Goal: Task Accomplishment & Management: Complete application form

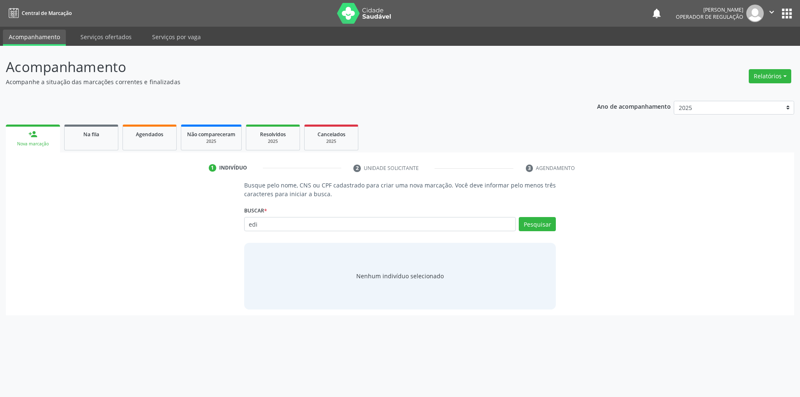
drag, startPoint x: 282, startPoint y: 222, endPoint x: 167, endPoint y: 232, distance: 115.4
click at [167, 232] on div "Busque pelo nome, CNS ou CPF cadastrado para criar uma nova marcação. Você deve…" at bounding box center [400, 245] width 777 height 128
type input "0725579458"
click at [536, 228] on button "Pesquisar" at bounding box center [537, 224] width 37 height 14
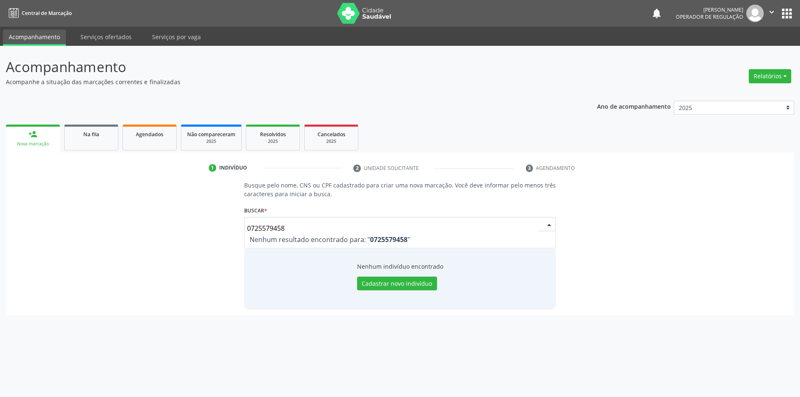
drag, startPoint x: 312, startPoint y: 230, endPoint x: 99, endPoint y: 238, distance: 212.7
click at [99, 238] on div "Busque pelo nome, CNS ou CPF cadastrado para criar uma nova marcação. Você deve…" at bounding box center [400, 245] width 777 height 128
type input "03725579458"
click at [539, 226] on button "Pesquisar" at bounding box center [537, 224] width 37 height 14
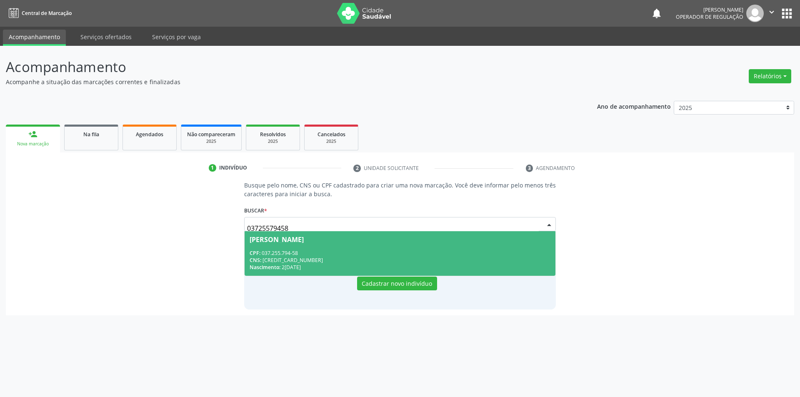
click at [309, 263] on div "CNS: [CREDIT_CARD_NUMBER]" at bounding box center [400, 260] width 301 height 7
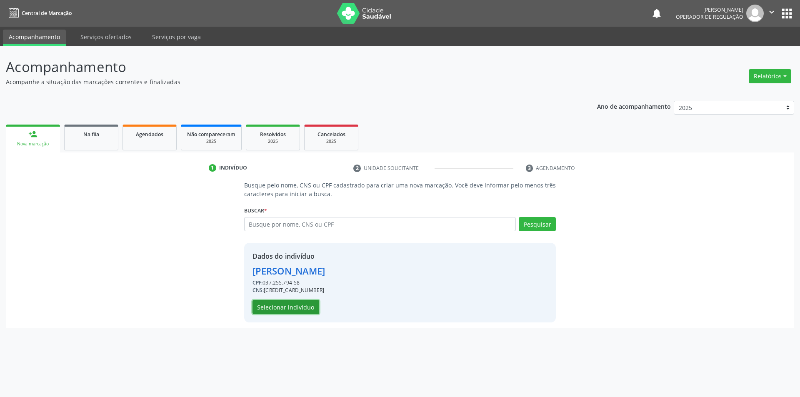
click at [265, 306] on button "Selecionar indivíduo" at bounding box center [286, 307] width 67 height 14
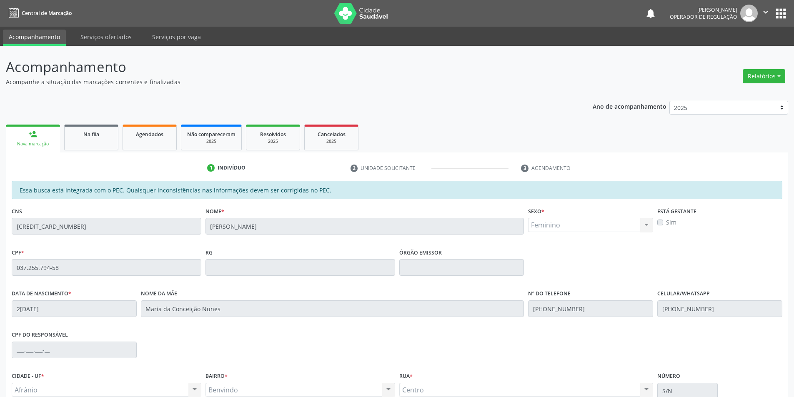
scroll to position [79, 0]
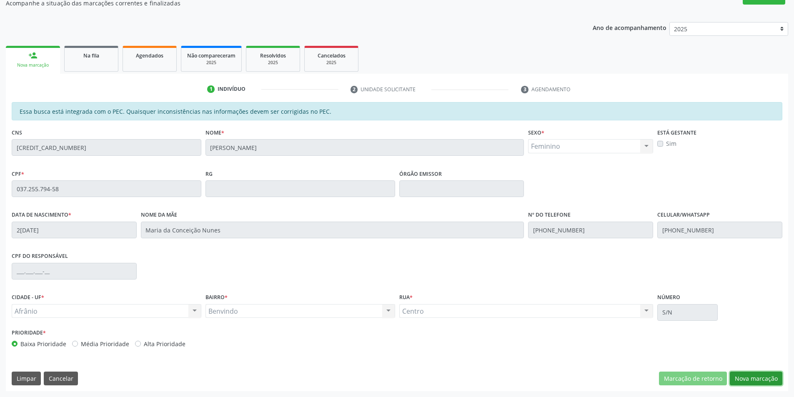
click at [764, 377] on button "Nova marcação" at bounding box center [756, 379] width 53 height 14
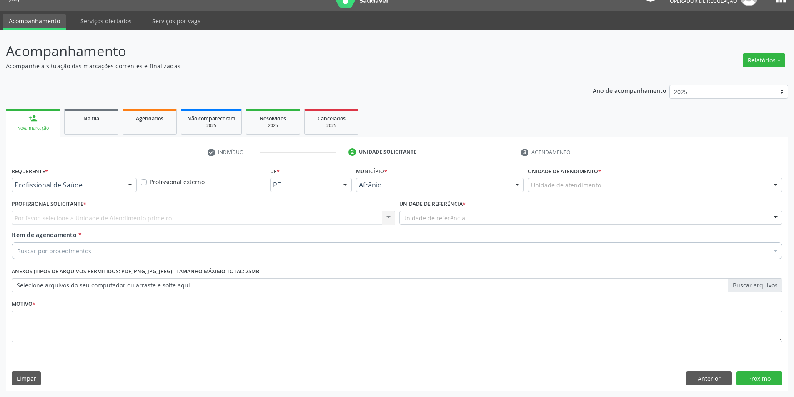
scroll to position [16, 0]
click at [607, 190] on div at bounding box center [655, 185] width 254 height 14
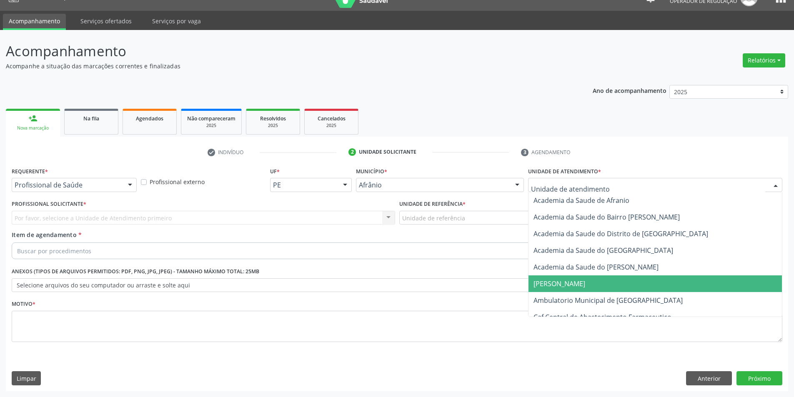
scroll to position [42, 0]
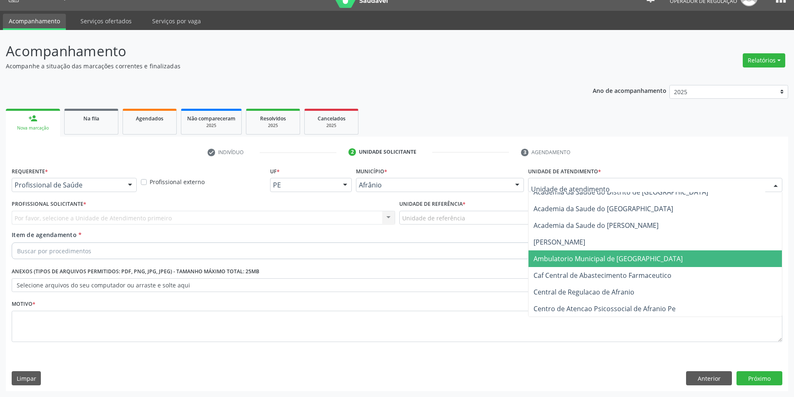
click at [588, 258] on span "Ambulatorio Municipal de [GEOGRAPHIC_DATA]" at bounding box center [607, 258] width 149 height 9
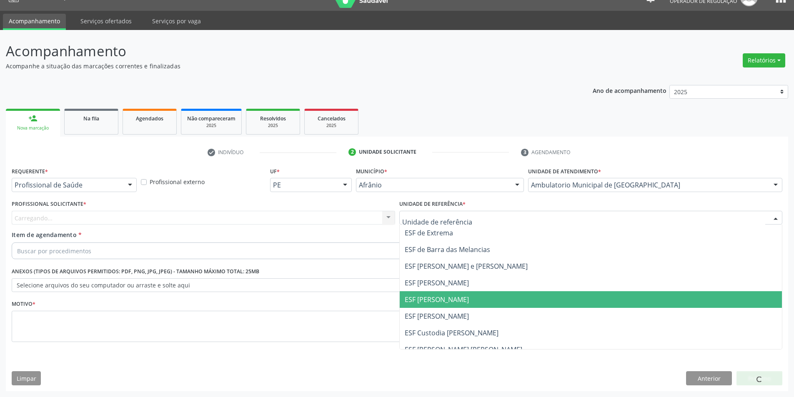
click at [431, 305] on span "ESF [PERSON_NAME]" at bounding box center [591, 299] width 383 height 17
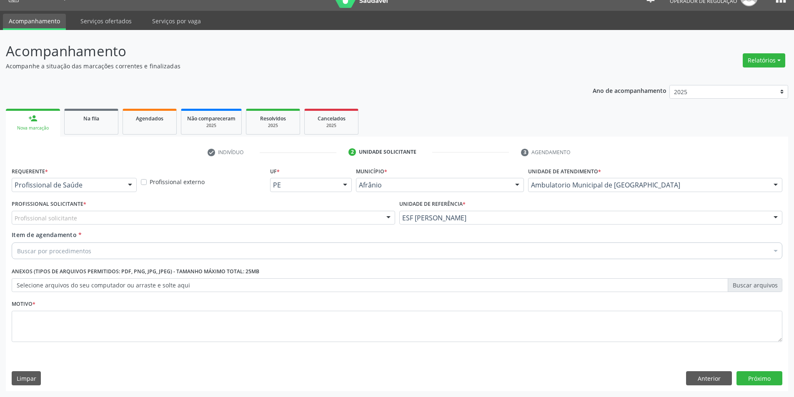
click at [126, 260] on div "Item de agendamento * Buscar por procedimentos Selecionar todos 0604320140 - Ab…" at bounding box center [397, 246] width 775 height 32
click at [123, 256] on div "Buscar por procedimentos" at bounding box center [397, 251] width 771 height 17
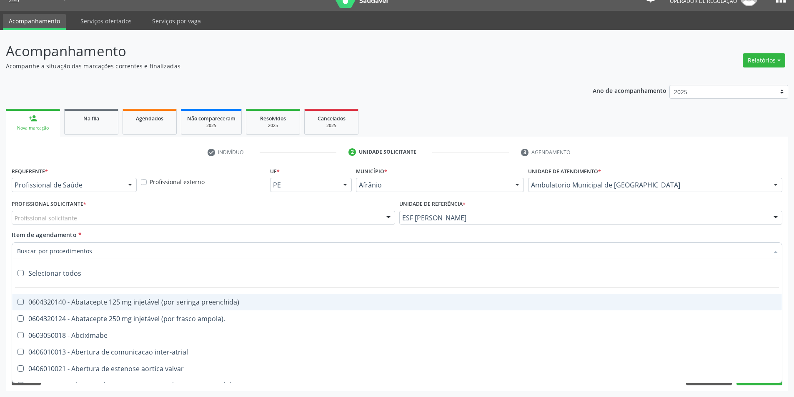
click at [225, 182] on div "Profissional externo" at bounding box center [203, 182] width 125 height 9
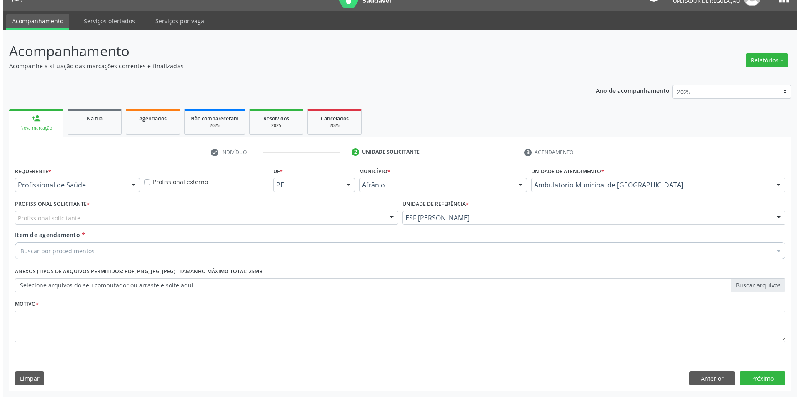
scroll to position [0, 0]
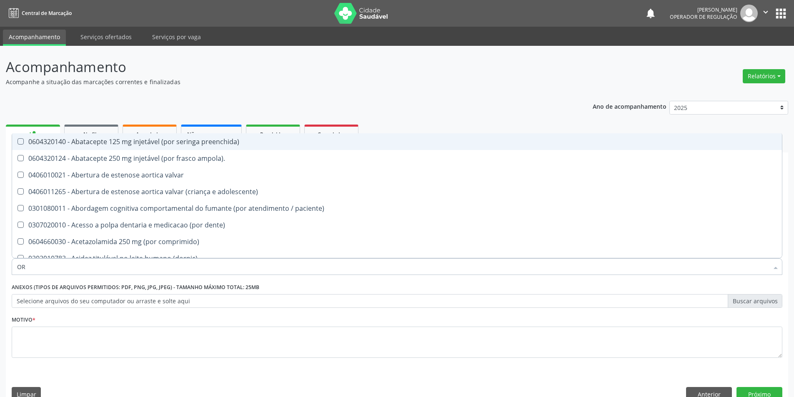
type input "O"
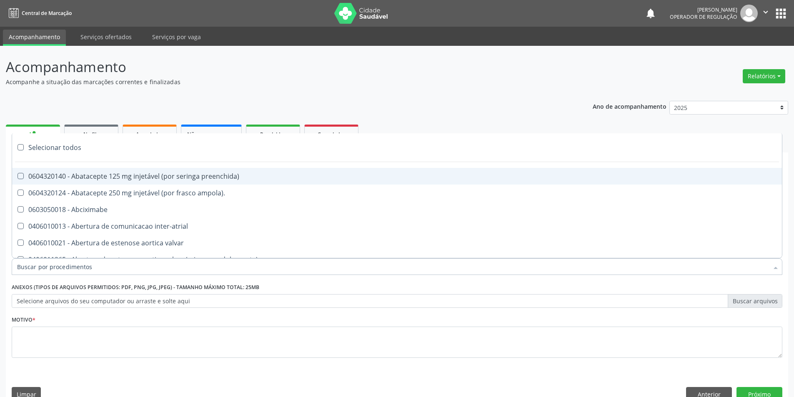
click at [4, 318] on div "Acompanhamento Acompanhe a situação das marcações correntes e finalizadas Relat…" at bounding box center [397, 229] width 794 height 367
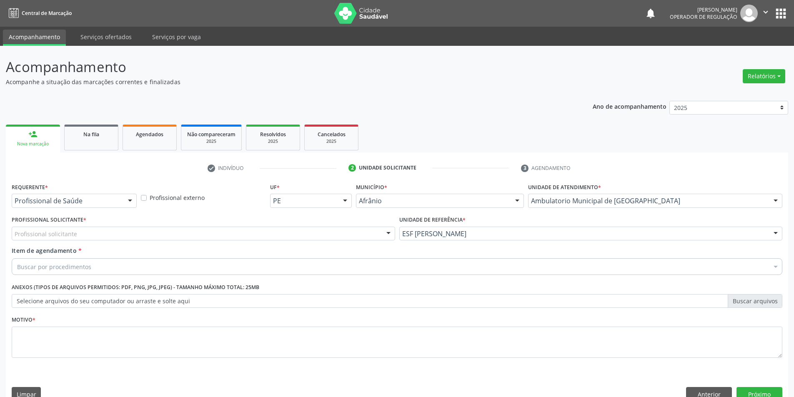
click at [32, 305] on label "Selecione arquivos do seu computador ou arraste e solte aqui" at bounding box center [397, 301] width 771 height 14
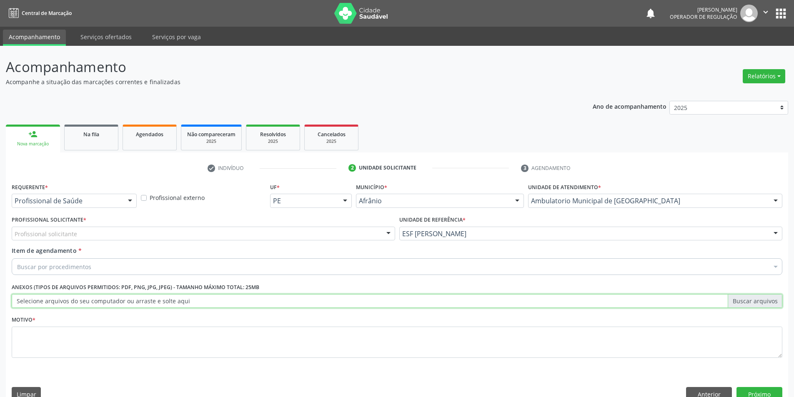
click at [32, 305] on input "Selecione arquivos do seu computador ou arraste e solte aqui" at bounding box center [397, 301] width 771 height 14
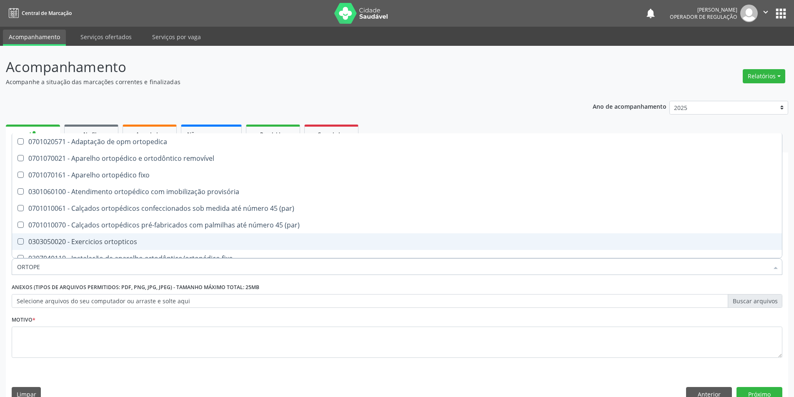
type input "ORTOPED"
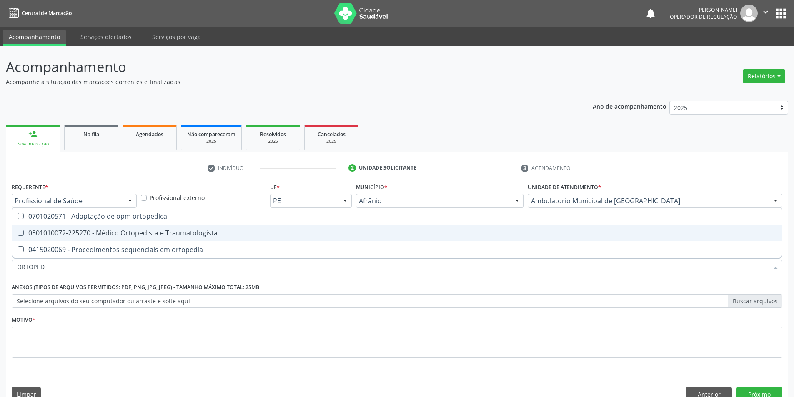
click at [70, 232] on div "0301010072-225270 - Médico Ortopedista e Traumatologista" at bounding box center [397, 233] width 760 height 7
checkbox Traumatologista "true"
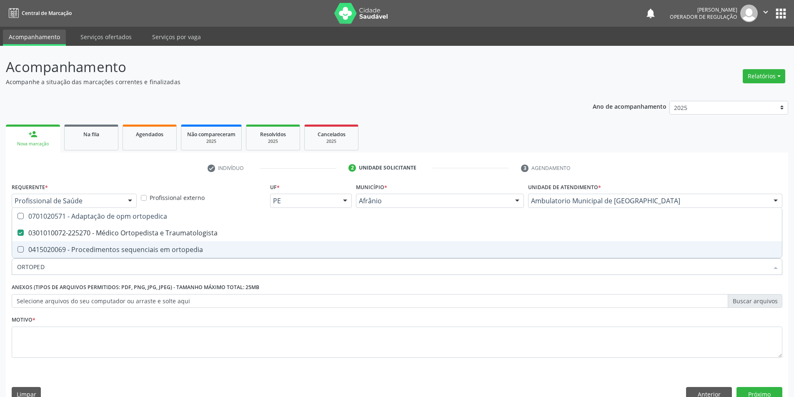
click at [50, 305] on label "Selecione arquivos do seu computador ou arraste e solte aqui" at bounding box center [397, 301] width 771 height 14
click at [50, 305] on input "Selecione arquivos do seu computador ou arraste e solte aqui" at bounding box center [397, 301] width 771 height 14
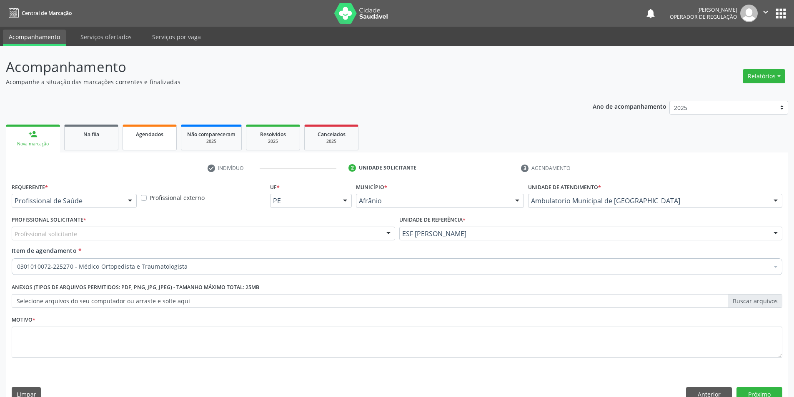
click at [164, 142] on link "Agendados" at bounding box center [150, 138] width 54 height 26
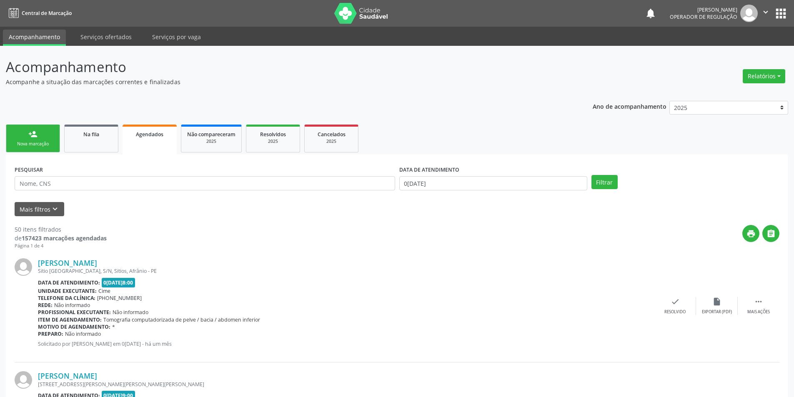
click at [45, 153] on ul "person_add Nova marcação Na fila Agendados Não compareceram 2025 Resolvidos 202…" at bounding box center [397, 139] width 782 height 32
click at [46, 141] on div "Nova marcação" at bounding box center [33, 144] width 42 height 6
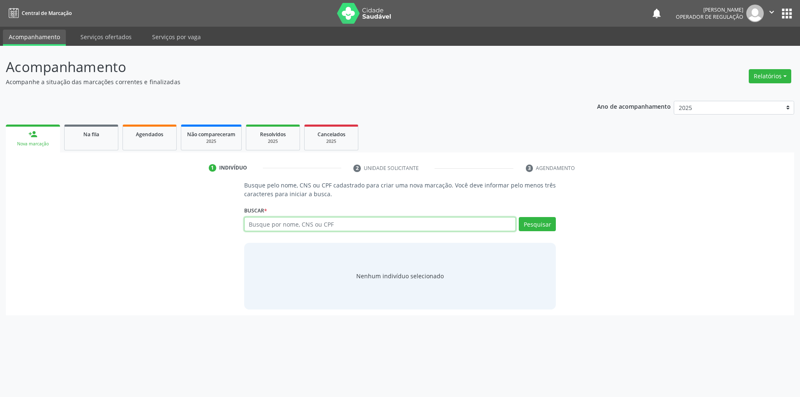
click at [290, 218] on input "text" at bounding box center [380, 224] width 272 height 14
click at [269, 226] on input "text" at bounding box center [380, 224] width 272 height 14
click at [163, 143] on link "Agendados" at bounding box center [150, 138] width 54 height 26
